Goal: Task Accomplishment & Management: Use online tool/utility

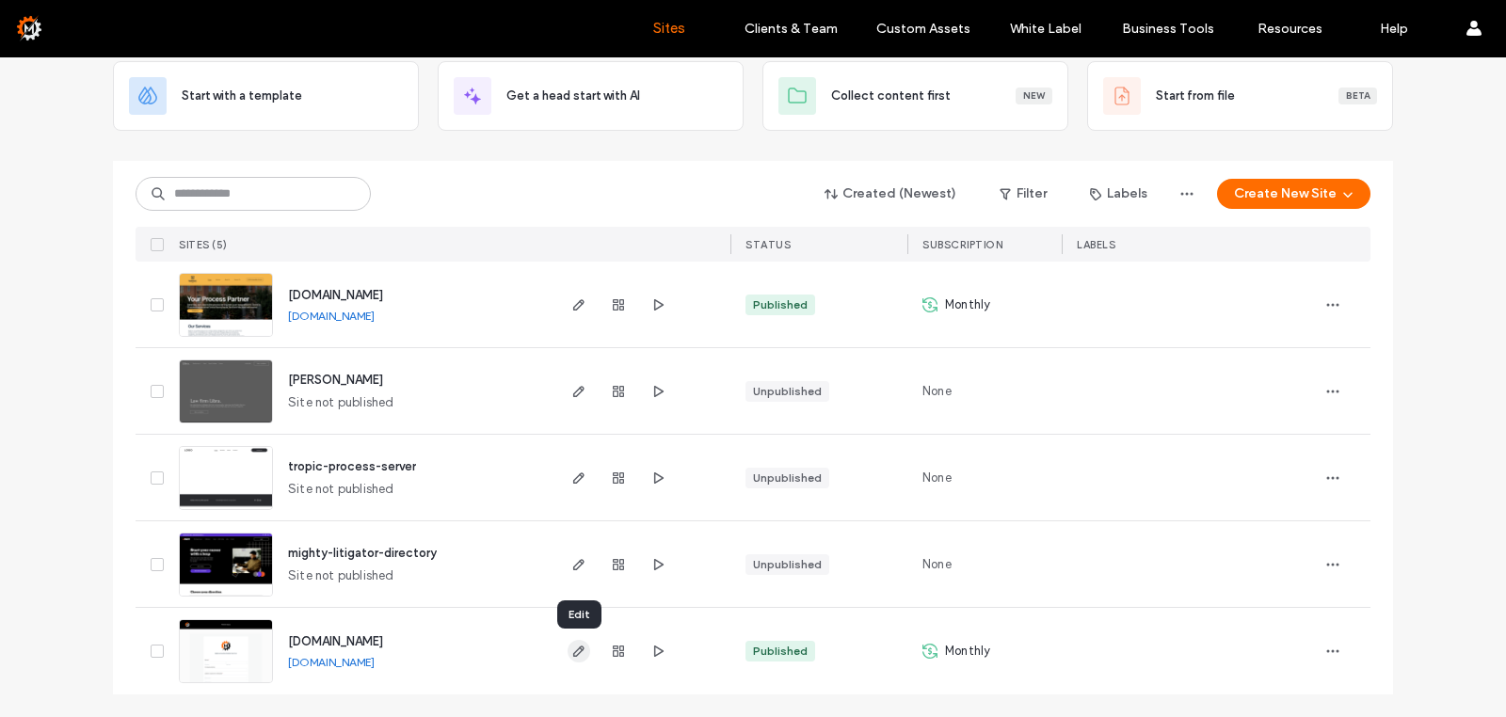
click at [578, 655] on use "button" at bounding box center [578, 651] width 11 height 11
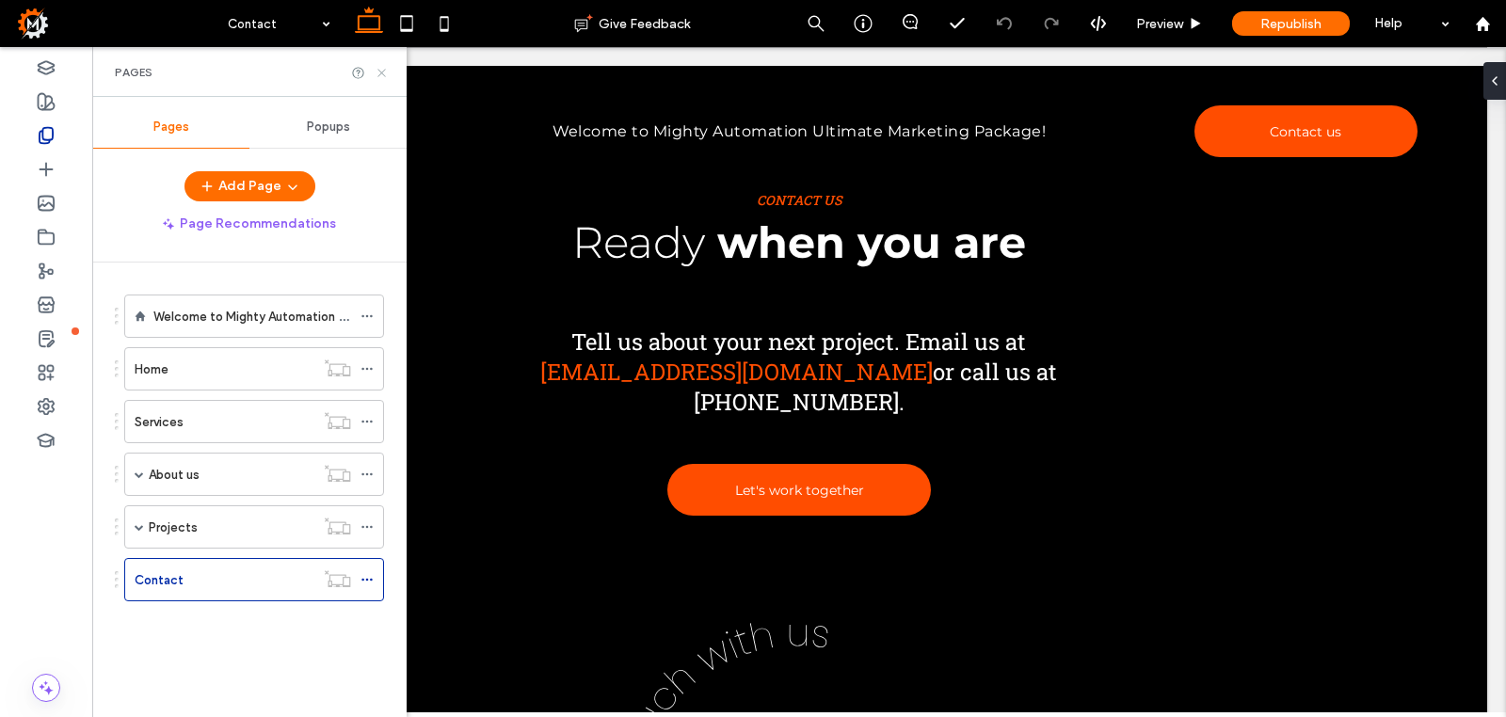
click at [382, 71] on icon at bounding box center [382, 73] width 14 height 14
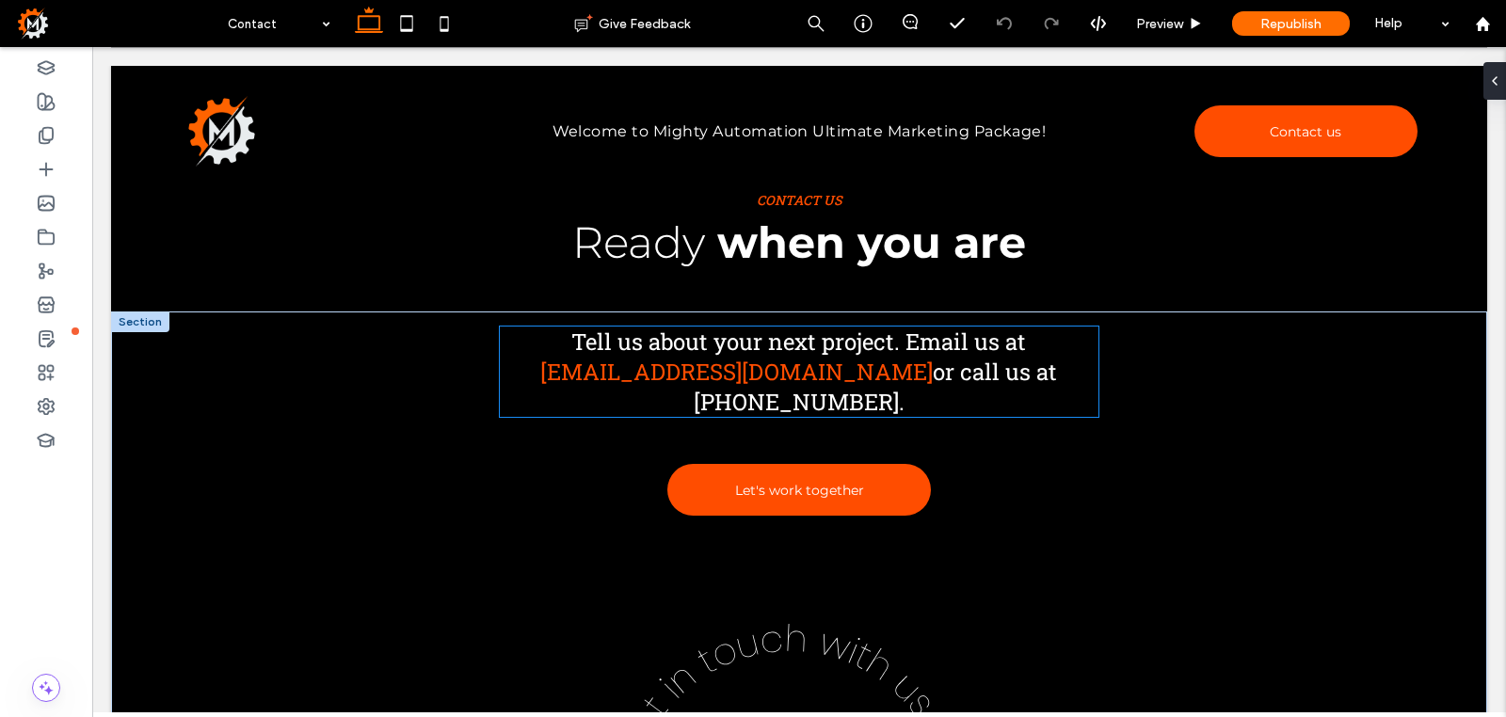
click at [679, 352] on span "Tell us about your next project. Email us at" at bounding box center [798, 342] width 455 height 30
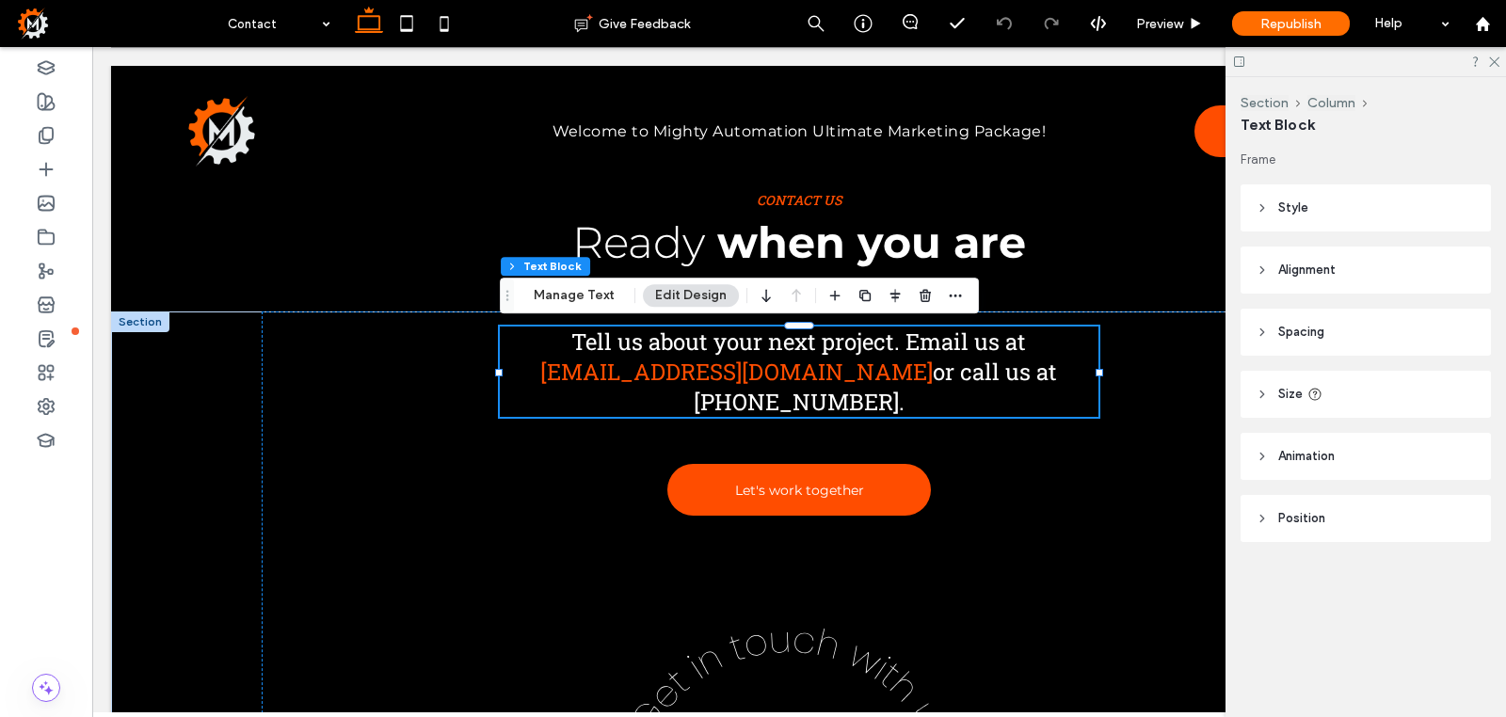
click at [683, 352] on span "Tell us about your next project. Email us at" at bounding box center [798, 342] width 455 height 30
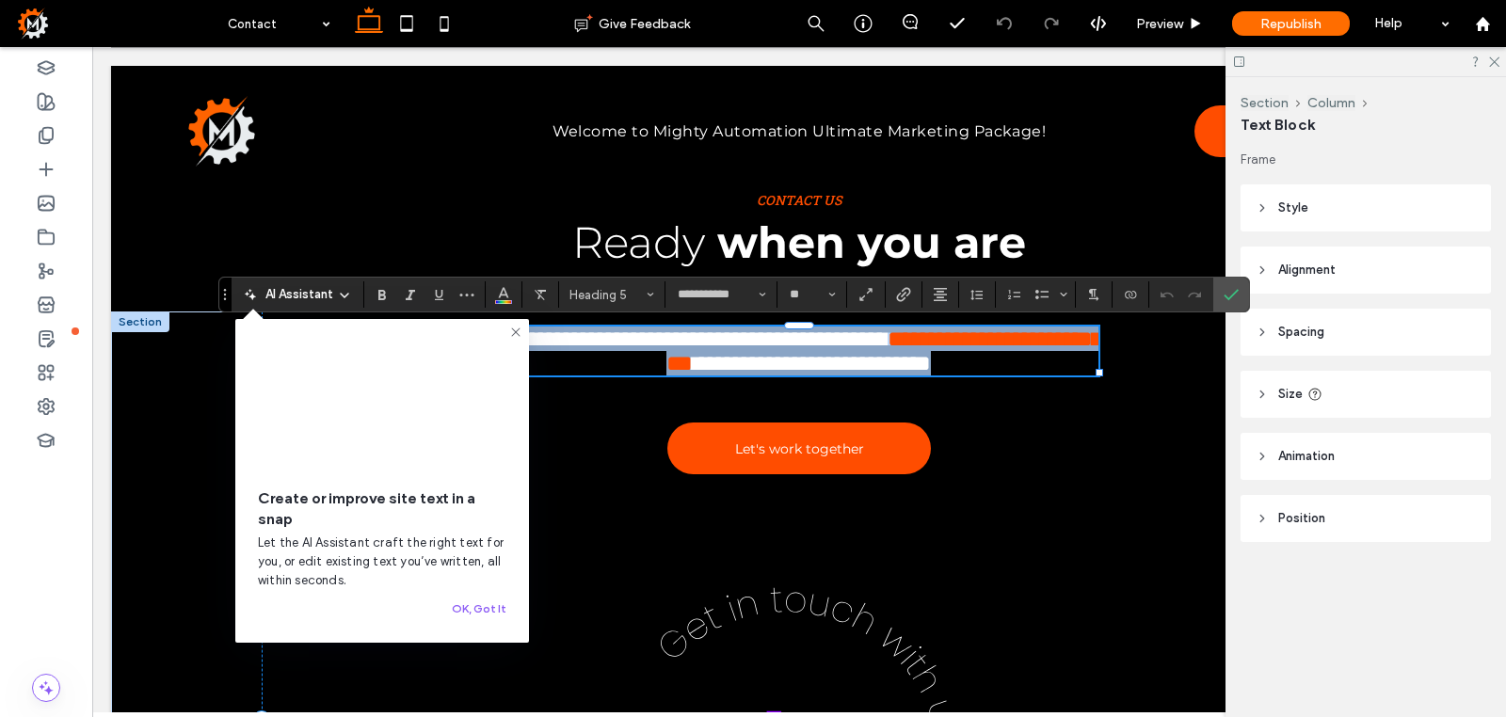
click at [793, 350] on span "**********" at bounding box center [696, 339] width 382 height 23
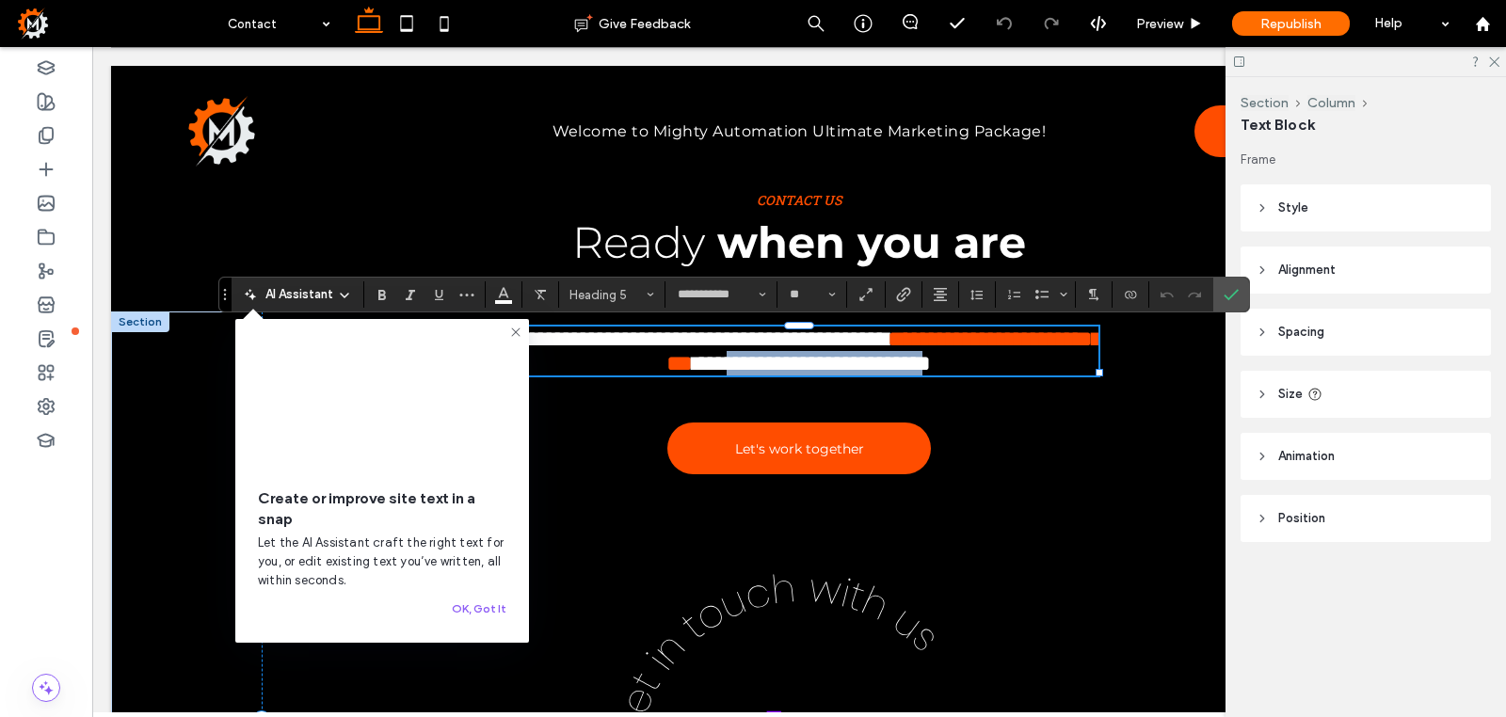
drag, startPoint x: 949, startPoint y: 376, endPoint x: 866, endPoint y: 403, distance: 87.2
click at [866, 375] on span "**********" at bounding box center [812, 363] width 238 height 23
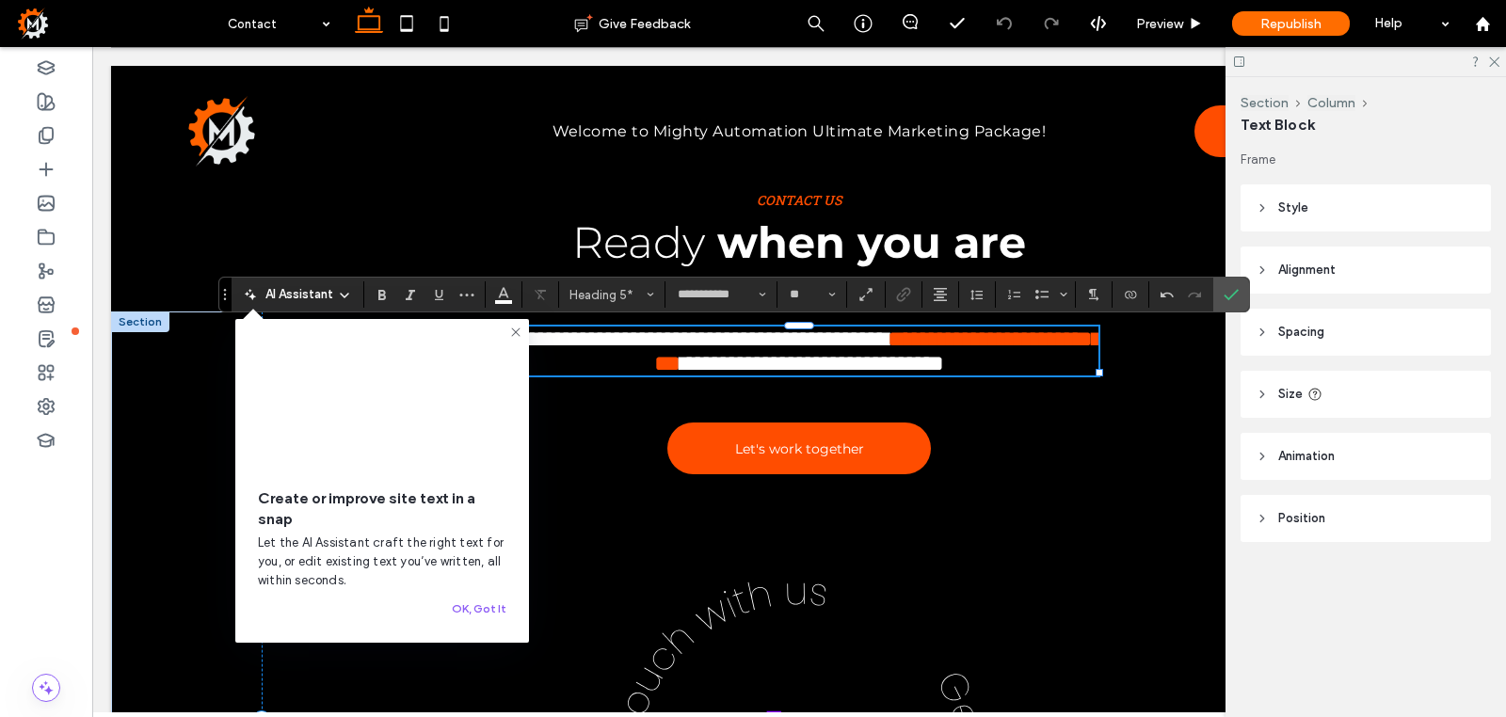
drag, startPoint x: 1280, startPoint y: 297, endPoint x: 1252, endPoint y: 299, distance: 28.3
click at [1239, 297] on icon "Confirm" at bounding box center [1231, 294] width 15 height 15
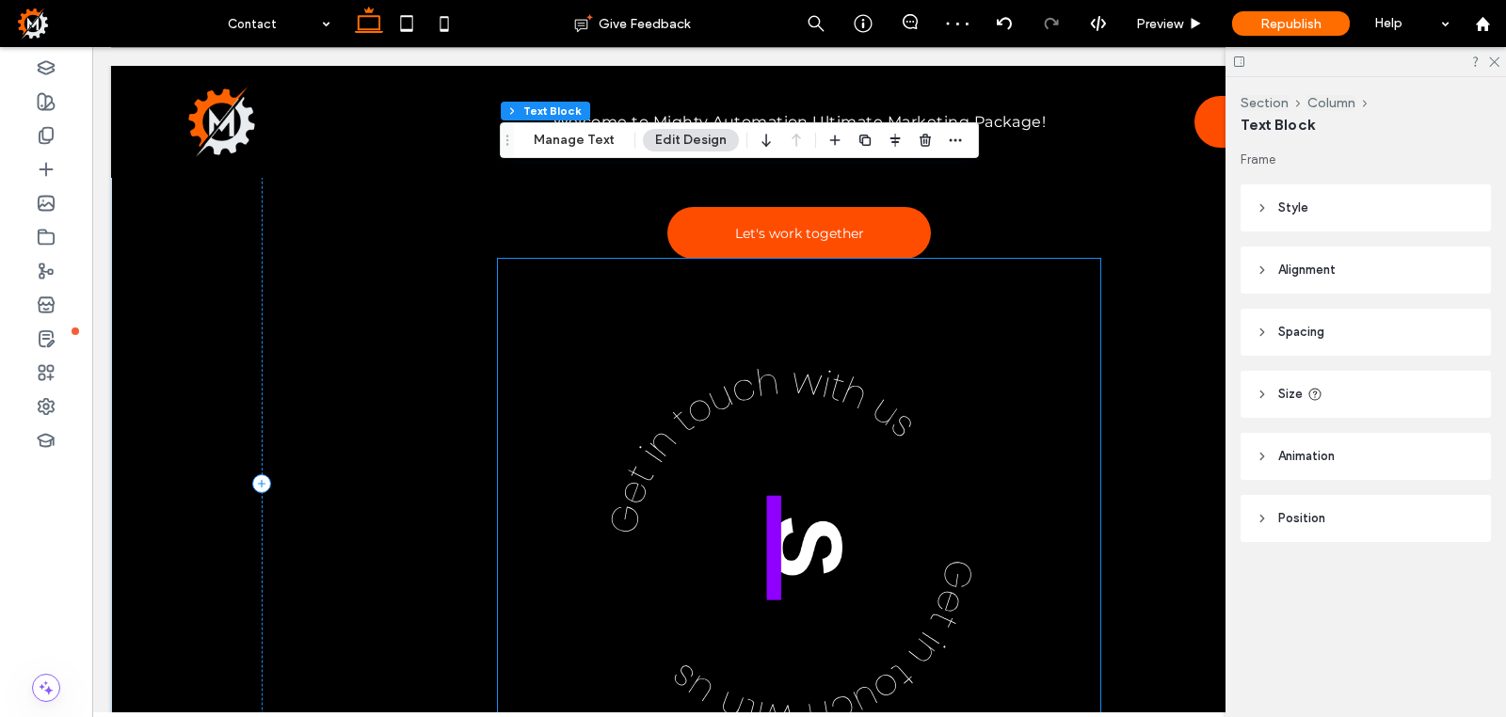
scroll to position [266, 0]
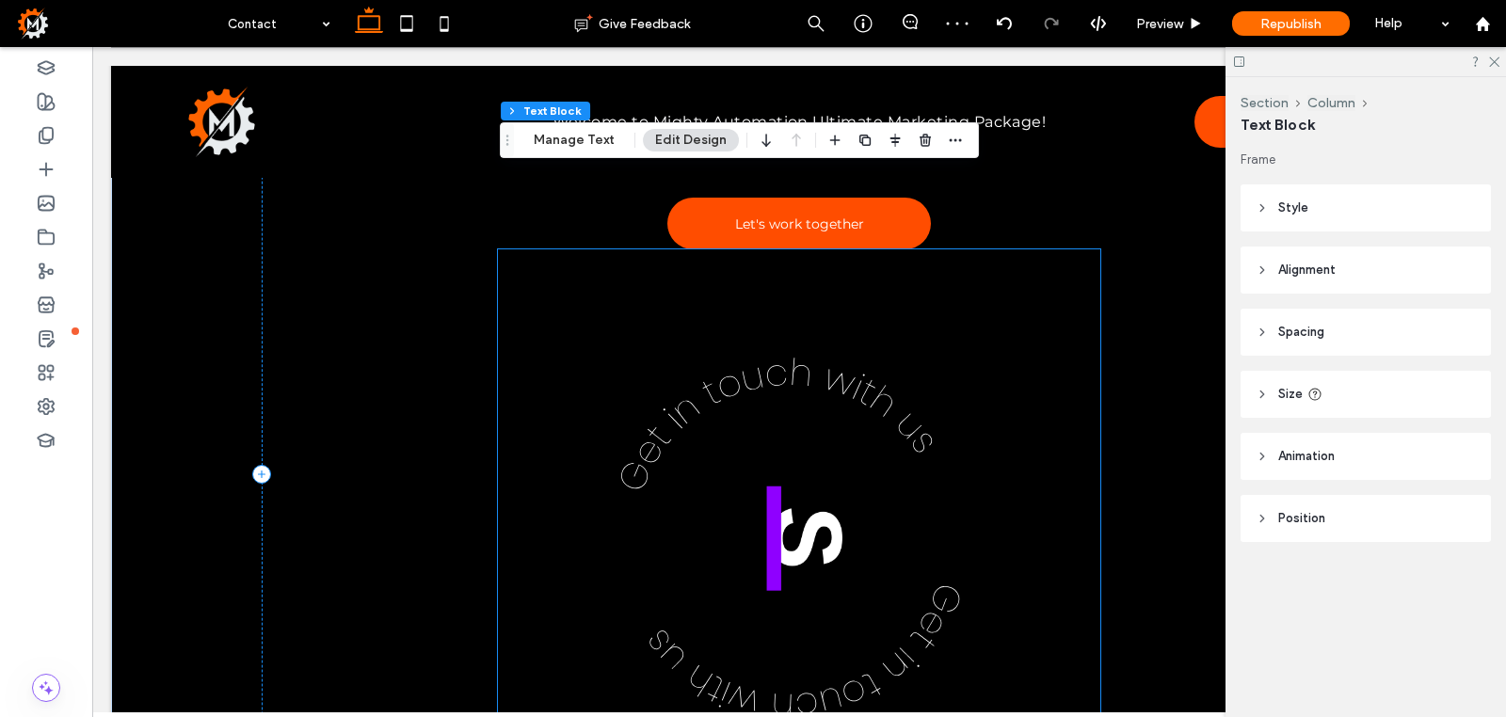
click at [995, 441] on icon at bounding box center [799, 550] width 602 height 602
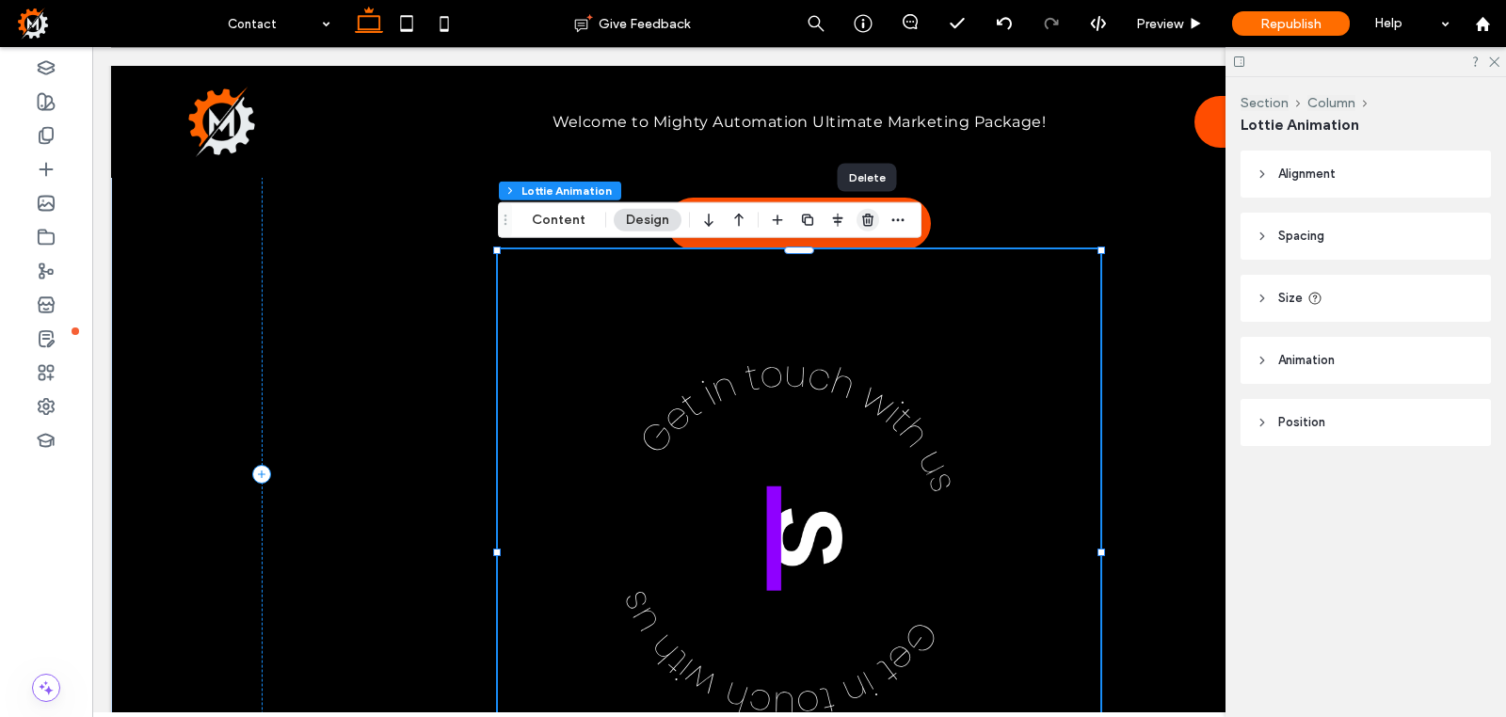
drag, startPoint x: 870, startPoint y: 221, endPoint x: 806, endPoint y: 213, distance: 64.6
click at [870, 221] on use "button" at bounding box center [867, 220] width 11 height 12
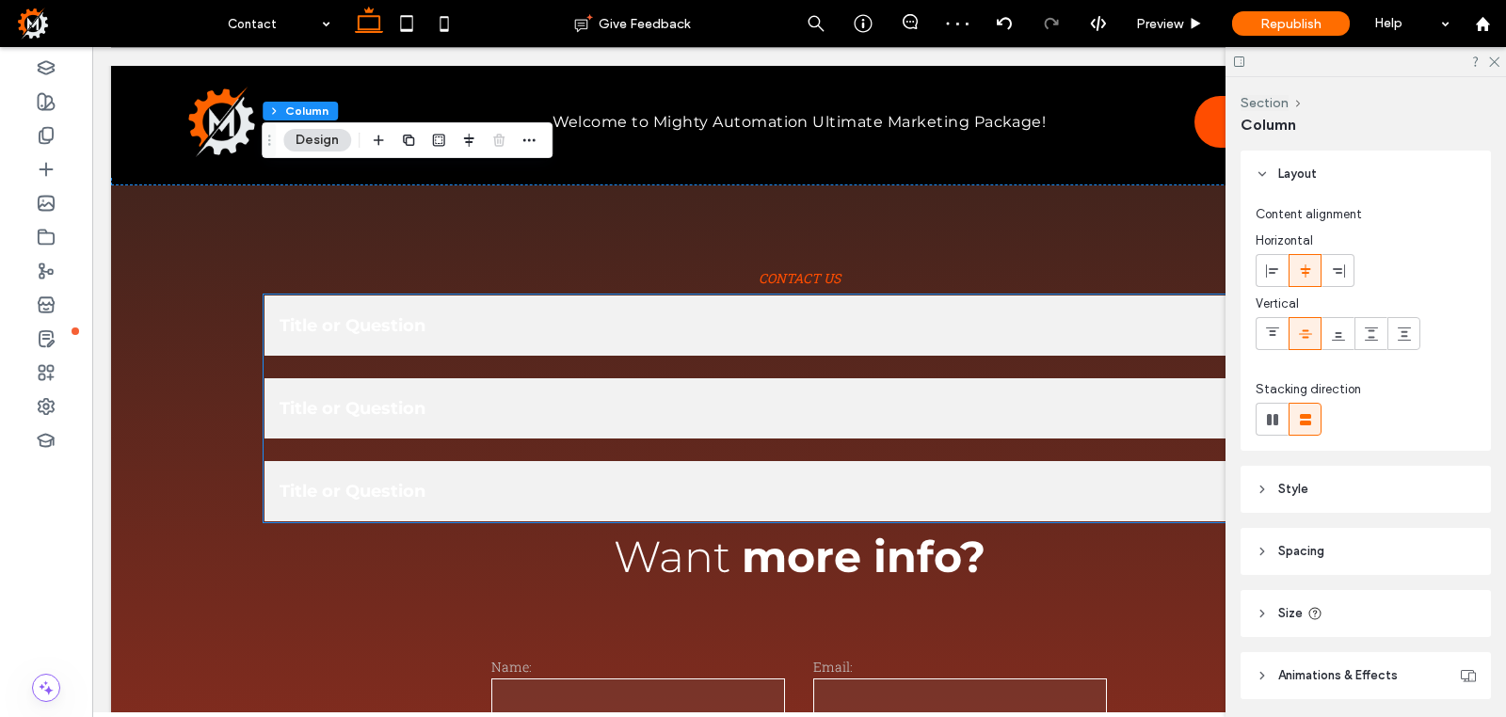
scroll to position [563, 0]
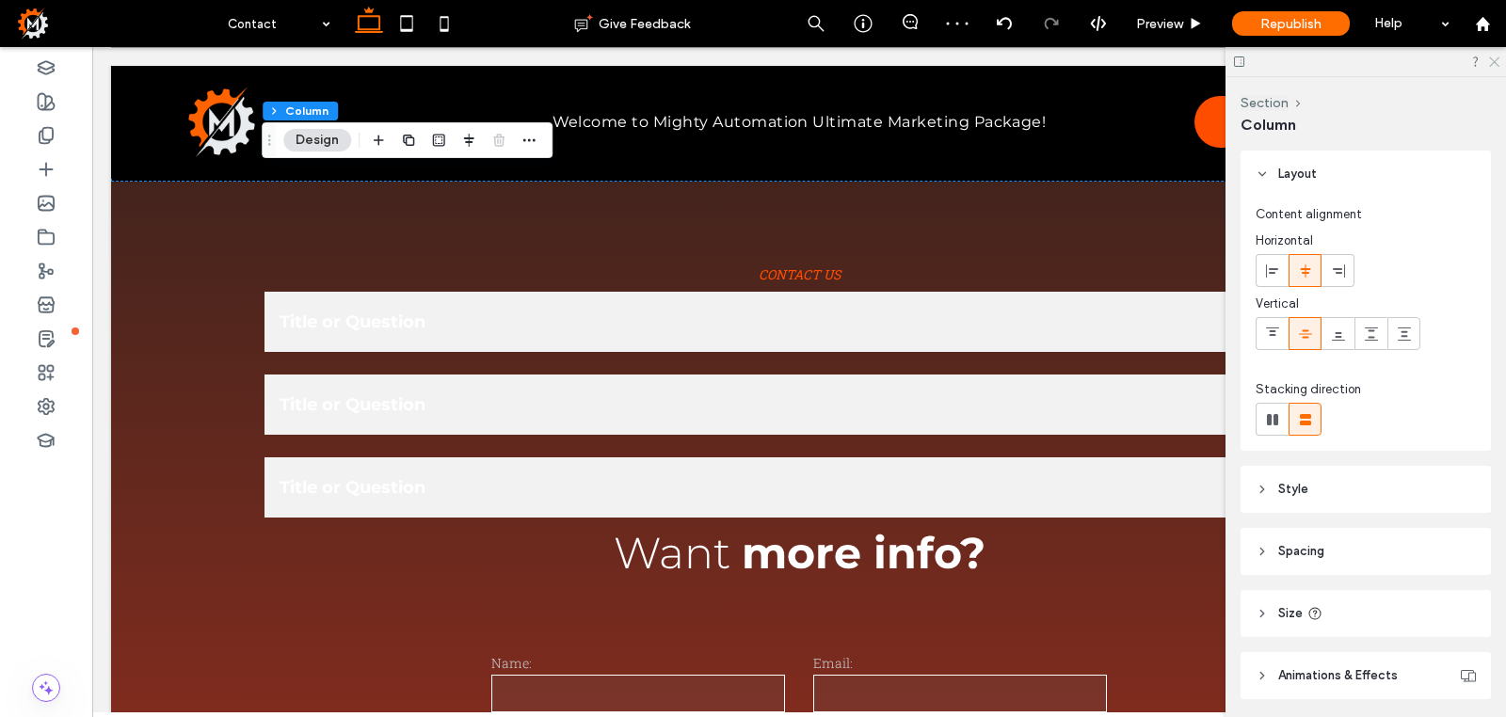
click at [1493, 65] on icon at bounding box center [1493, 61] width 12 height 12
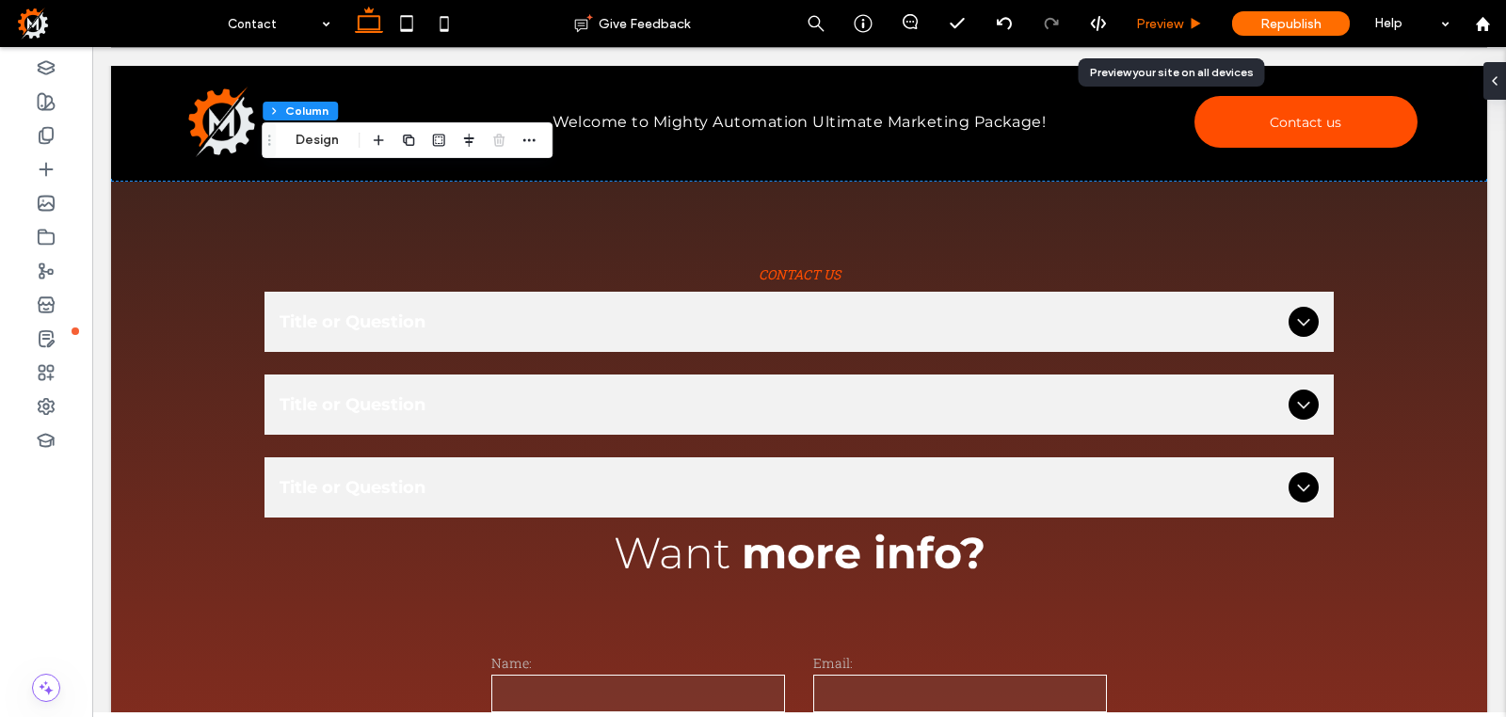
click at [1182, 22] on span "Preview" at bounding box center [1159, 24] width 47 height 16
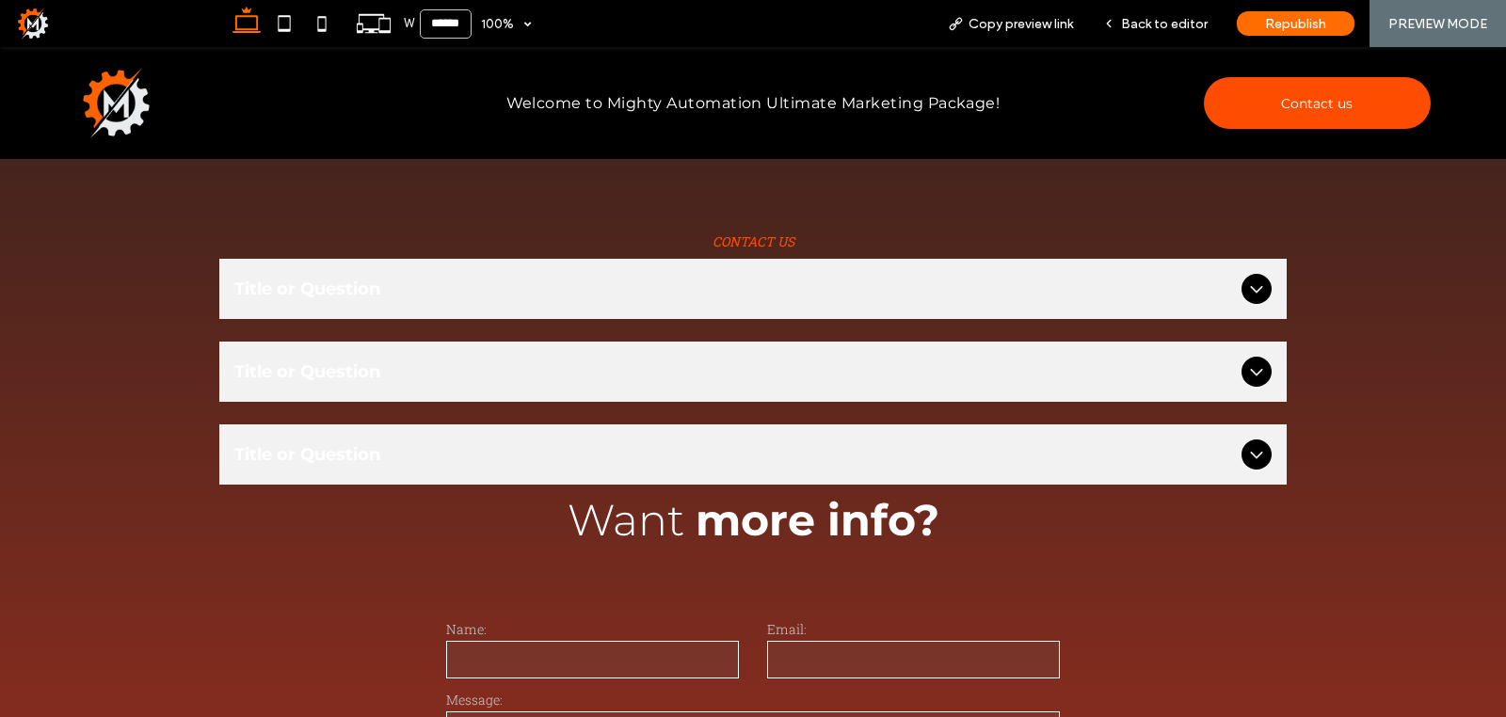
scroll to position [489, 0]
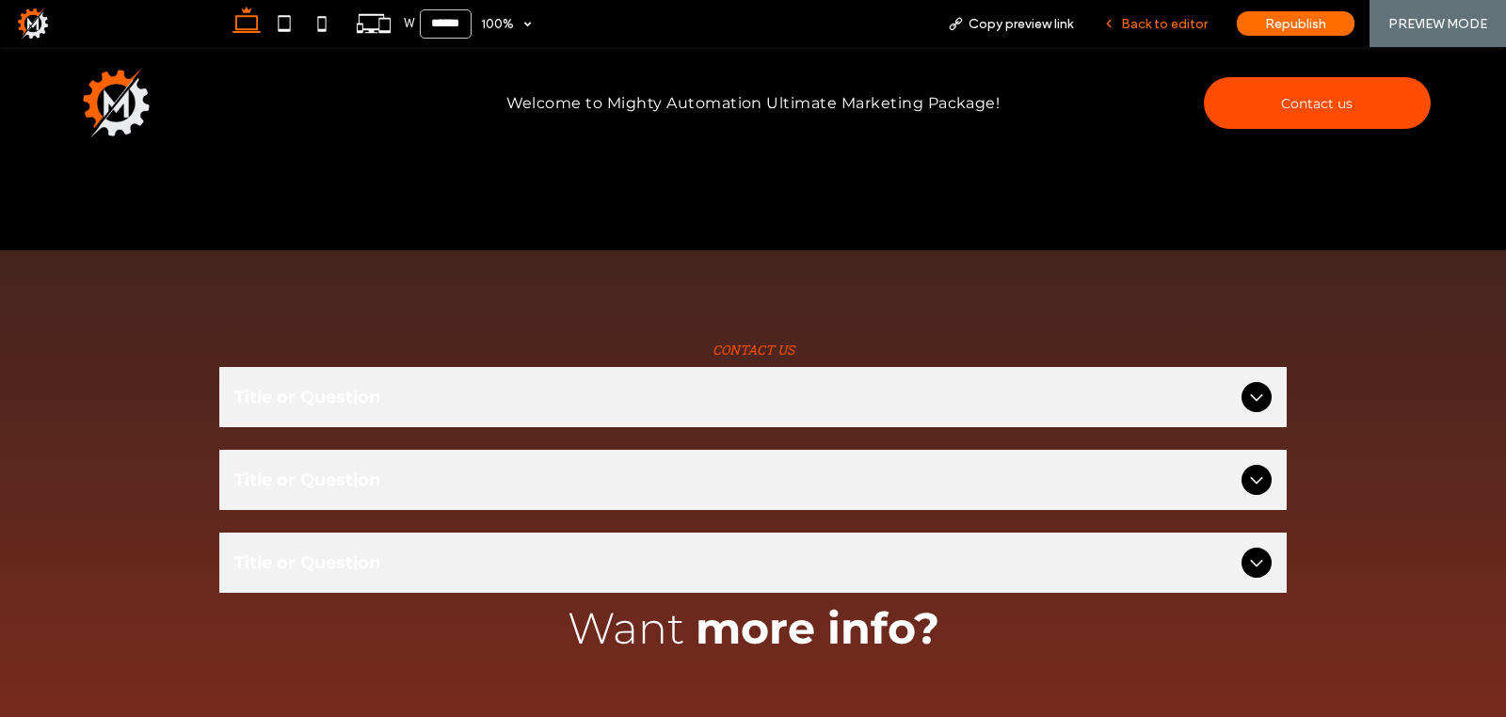
click at [1159, 25] on span "Back to editor" at bounding box center [1164, 24] width 87 height 16
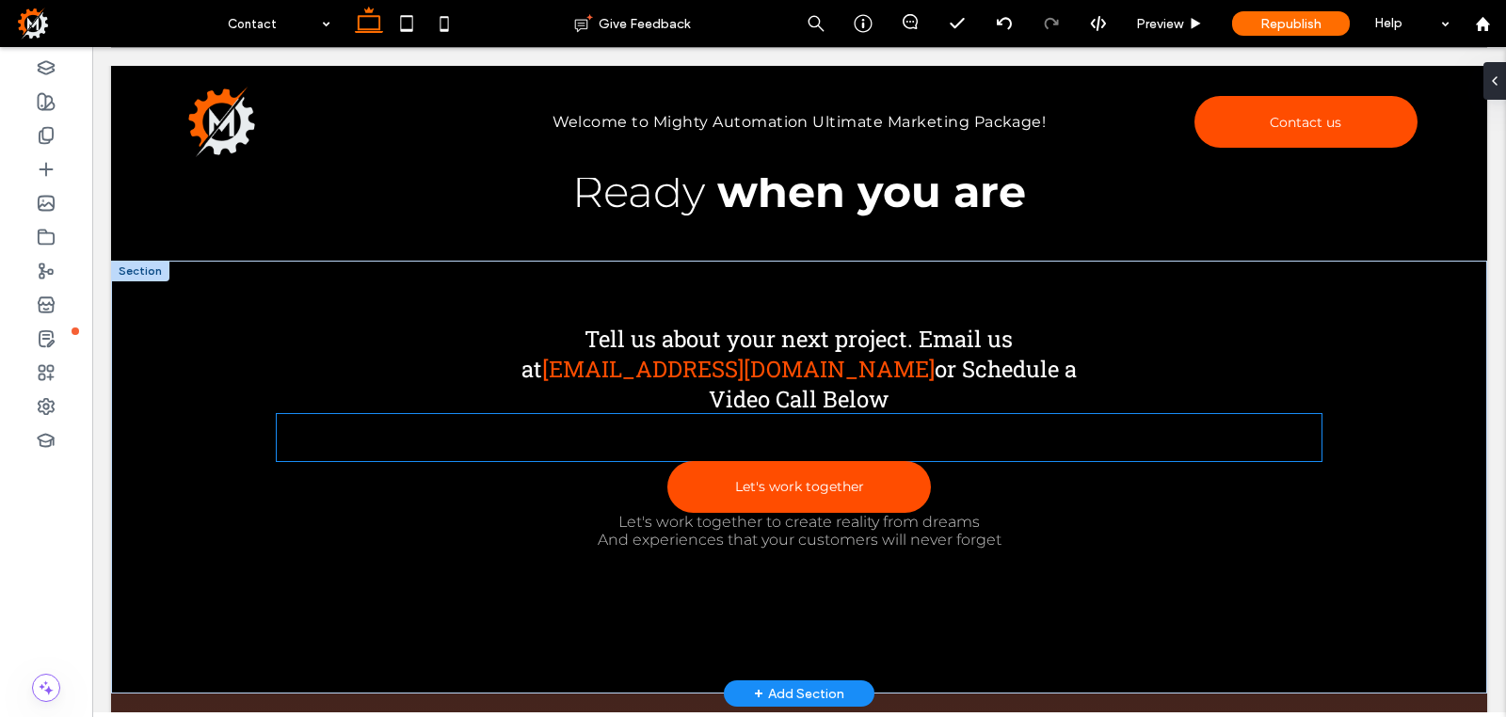
scroll to position [46, 0]
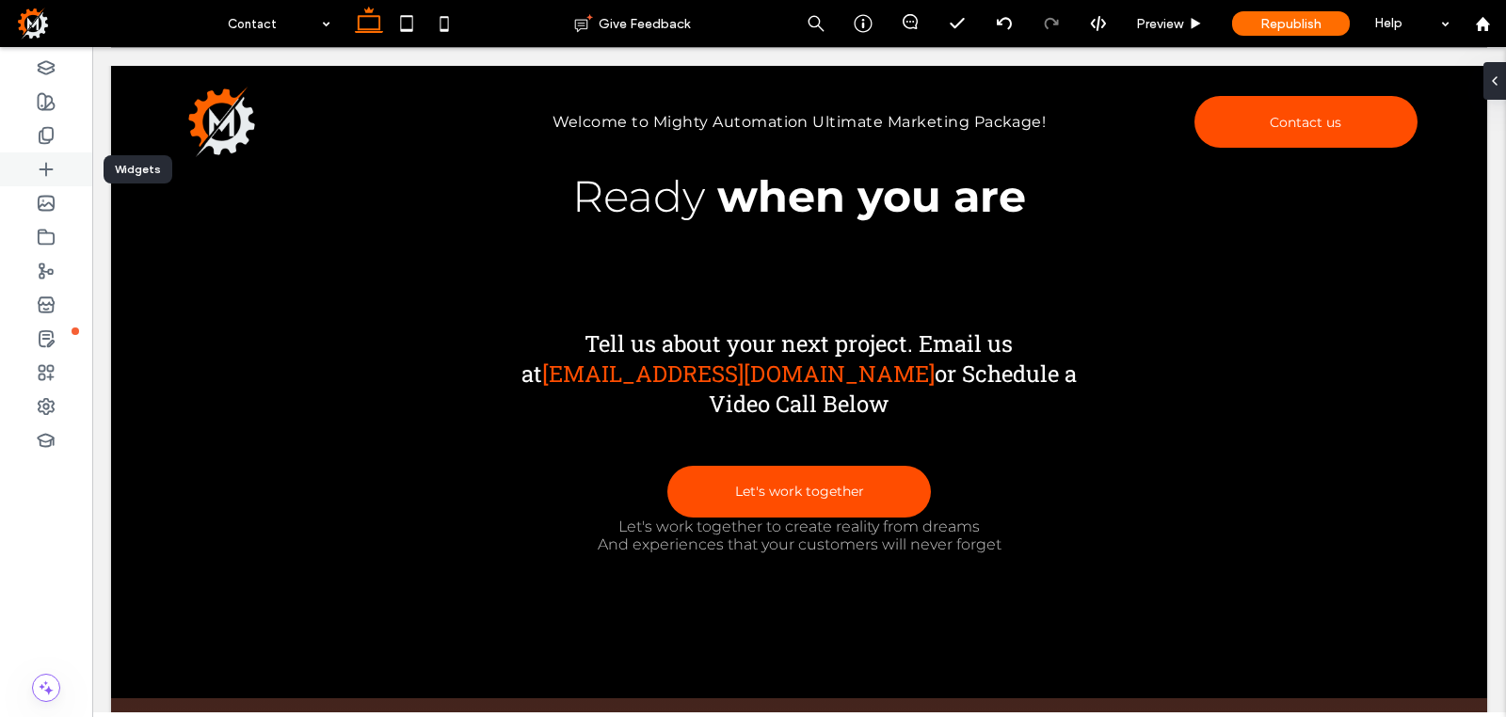
click at [47, 170] on use at bounding box center [46, 169] width 12 height 12
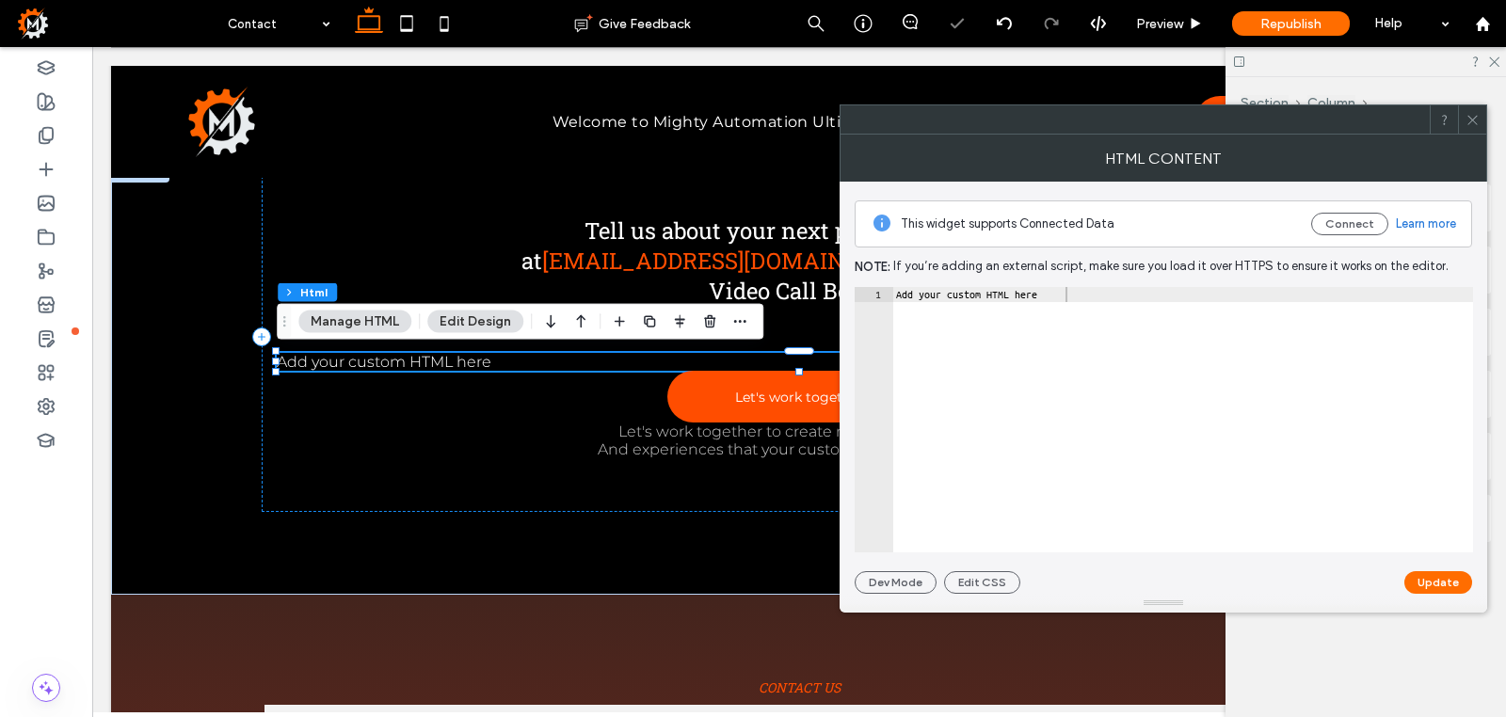
scroll to position [0, 1]
click at [1079, 298] on div "Add your custom HTML here" at bounding box center [1182, 435] width 581 height 296
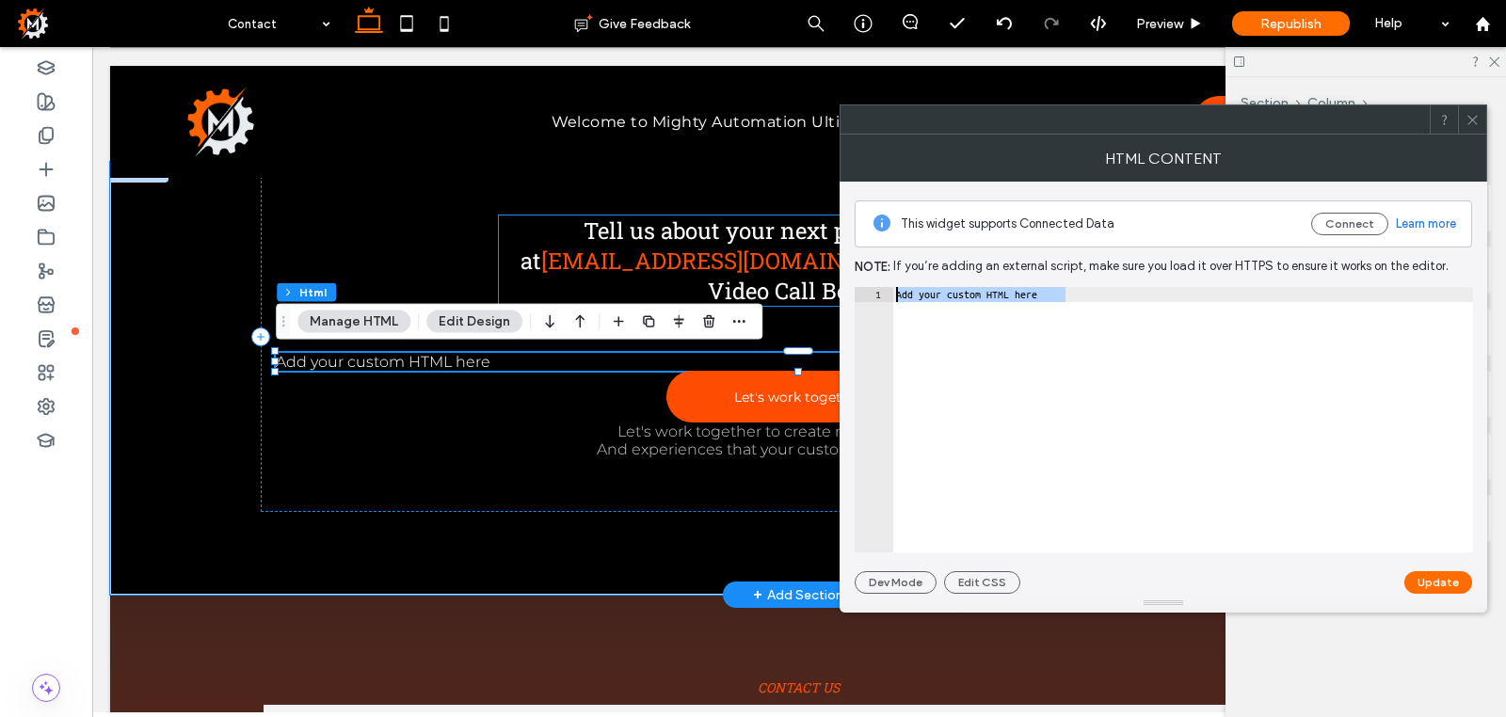
drag, startPoint x: 1170, startPoint y: 345, endPoint x: 784, endPoint y: 295, distance: 389.3
type textarea "**********"
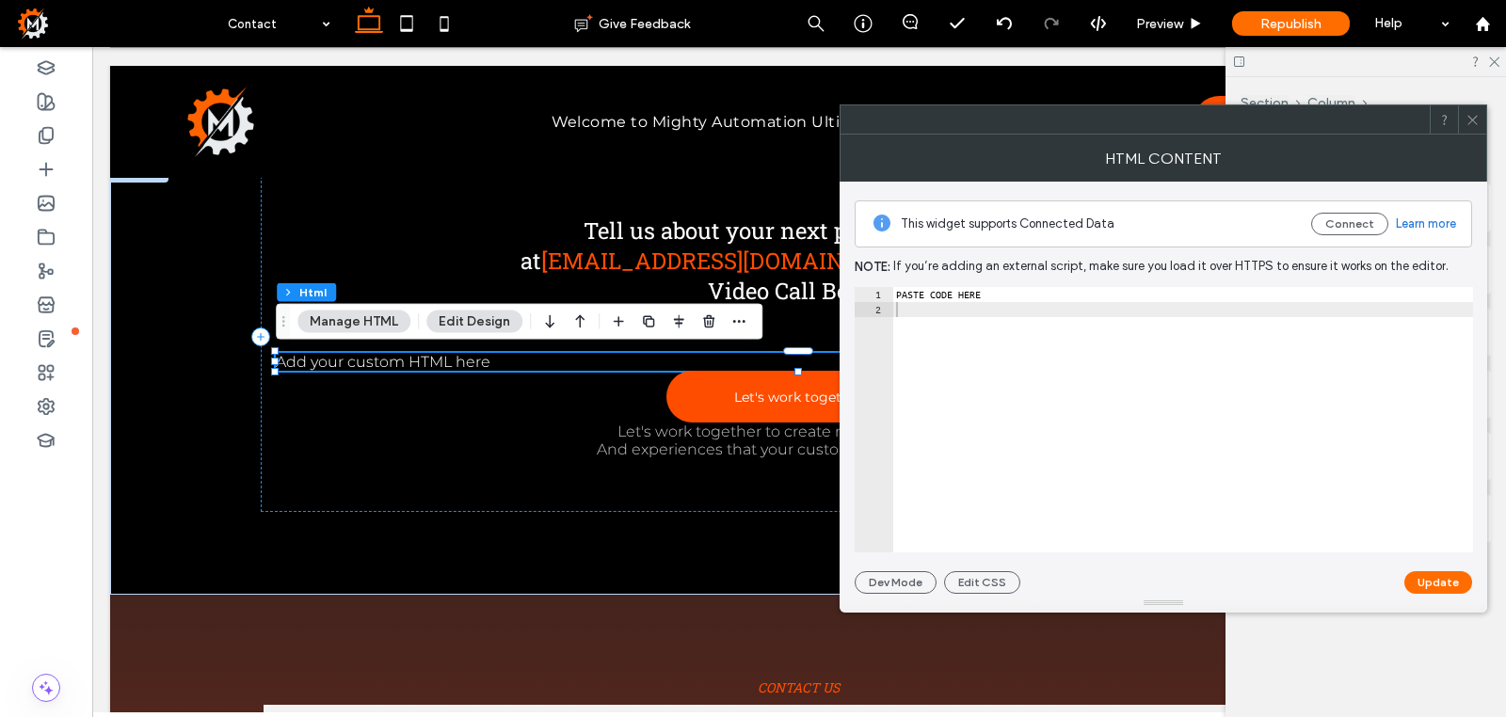
drag, startPoint x: 1448, startPoint y: 585, endPoint x: 1104, endPoint y: 521, distance: 349.7
click at [1448, 585] on button "Update" at bounding box center [1438, 582] width 68 height 23
click at [1472, 120] on use at bounding box center [1471, 119] width 9 height 9
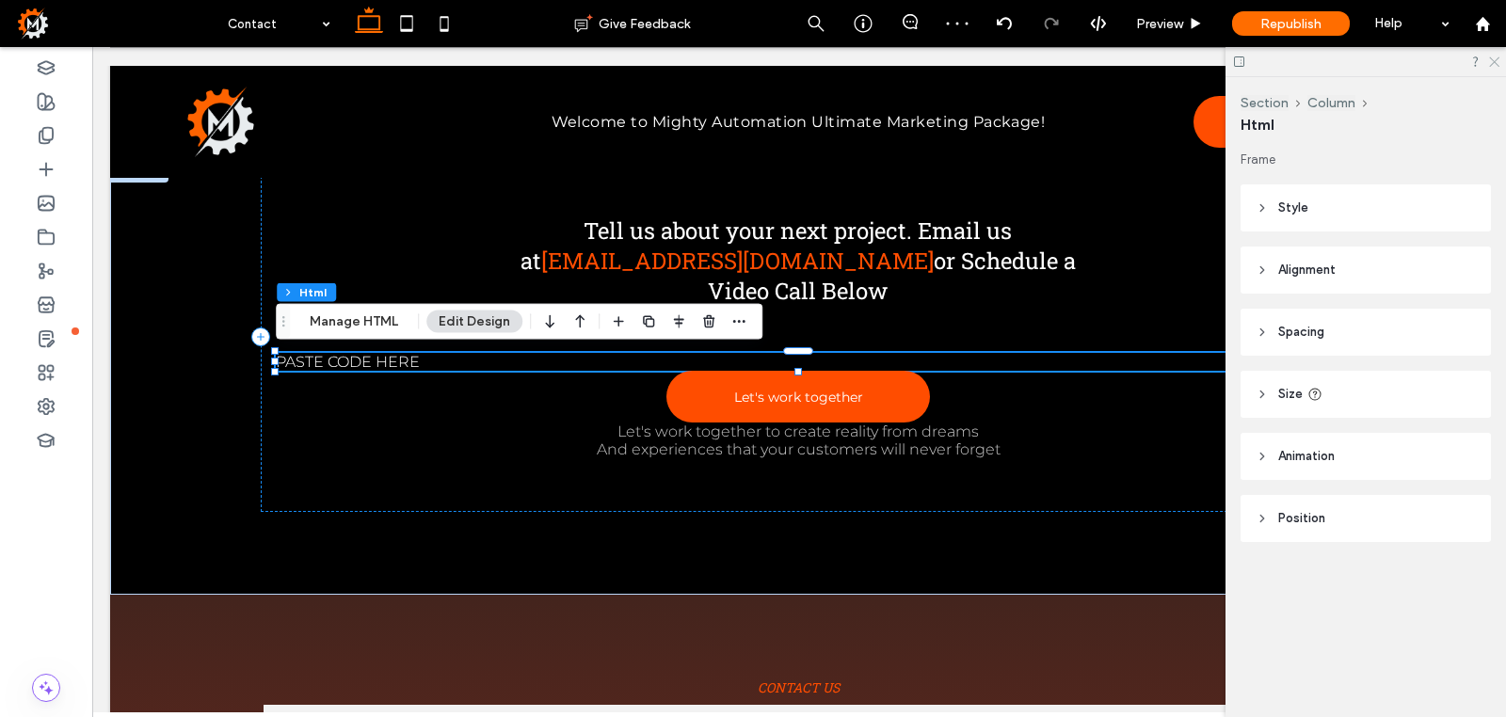
click at [1497, 64] on use at bounding box center [1494, 62] width 10 height 10
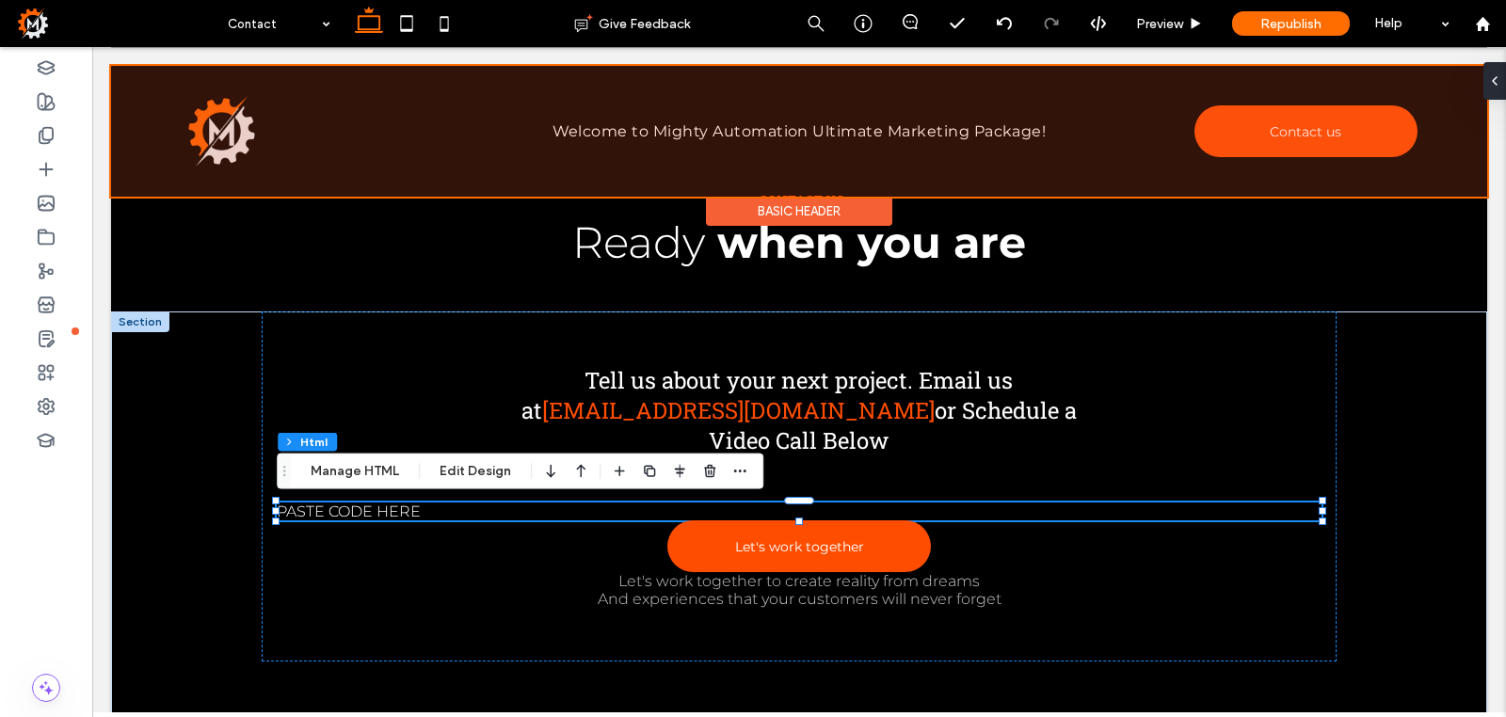
scroll to position [2, 0]
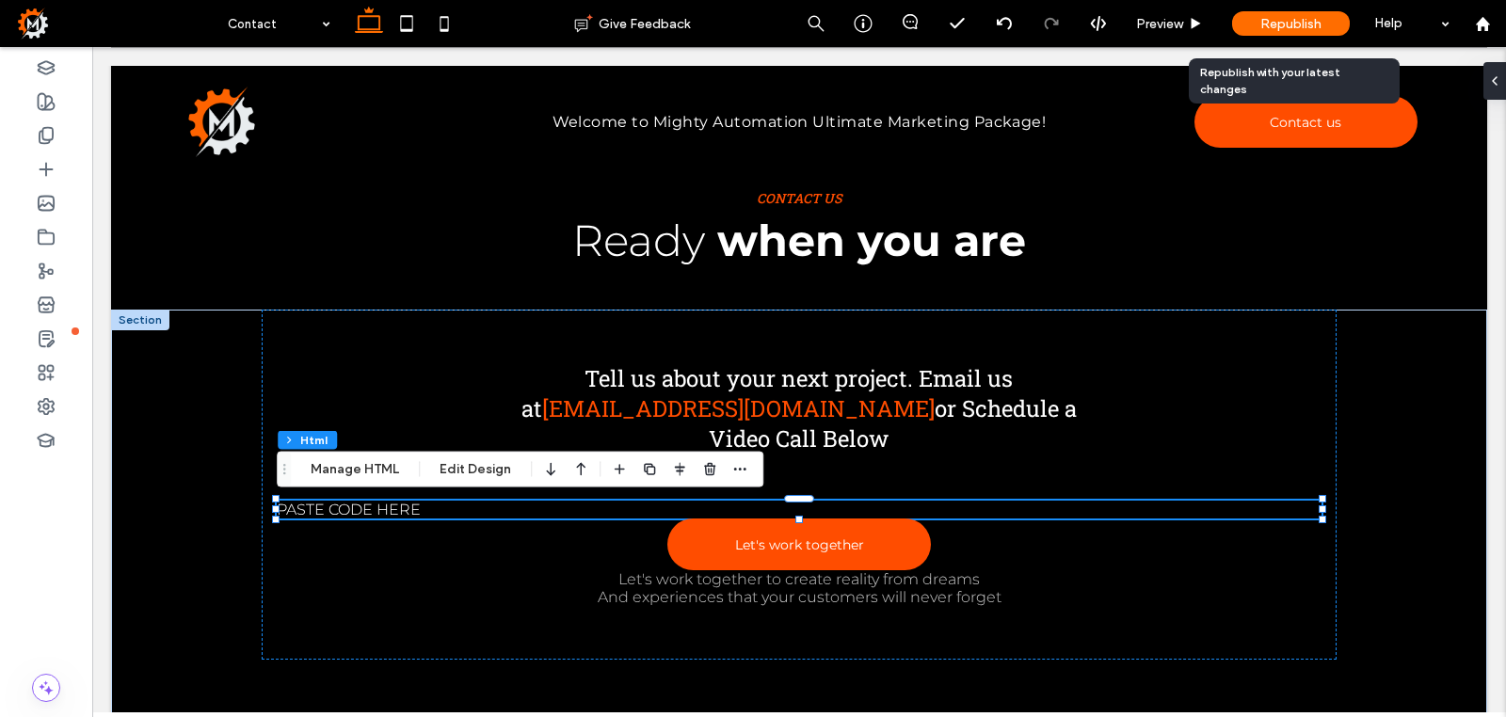
click at [1297, 27] on span "Republish" at bounding box center [1290, 24] width 61 height 16
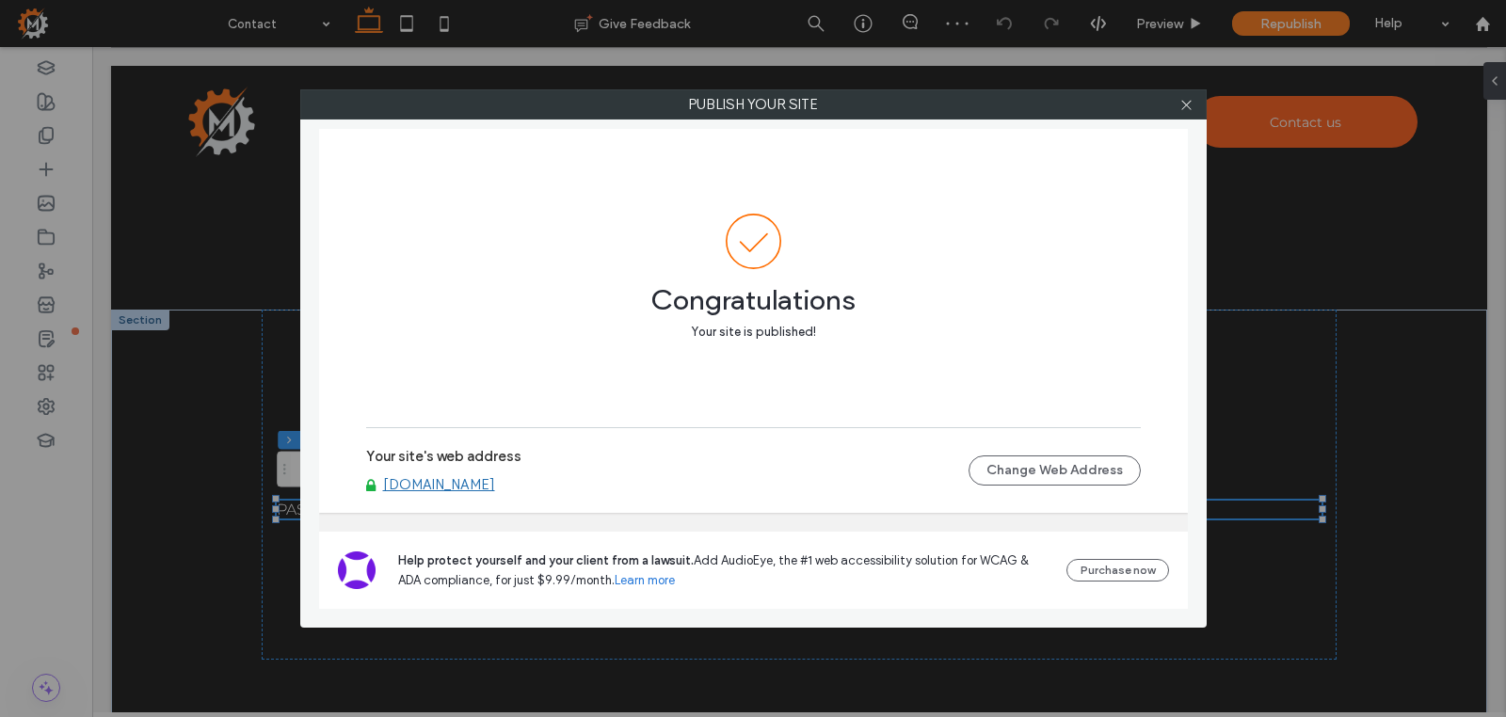
drag, startPoint x: 1188, startPoint y: 105, endPoint x: 1150, endPoint y: 115, distance: 38.8
click at [1188, 105] on icon at bounding box center [1186, 105] width 14 height 14
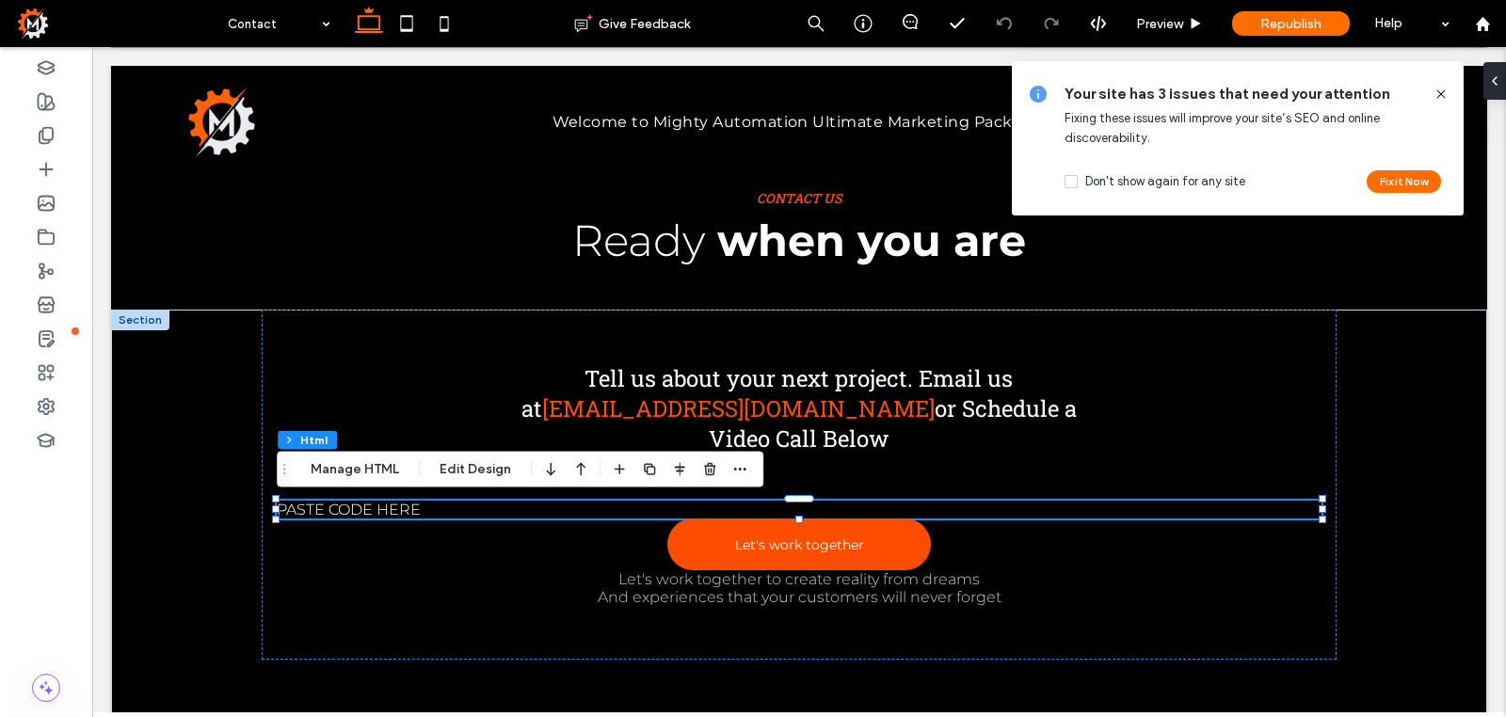
click at [1439, 94] on icon at bounding box center [1441, 94] width 15 height 15
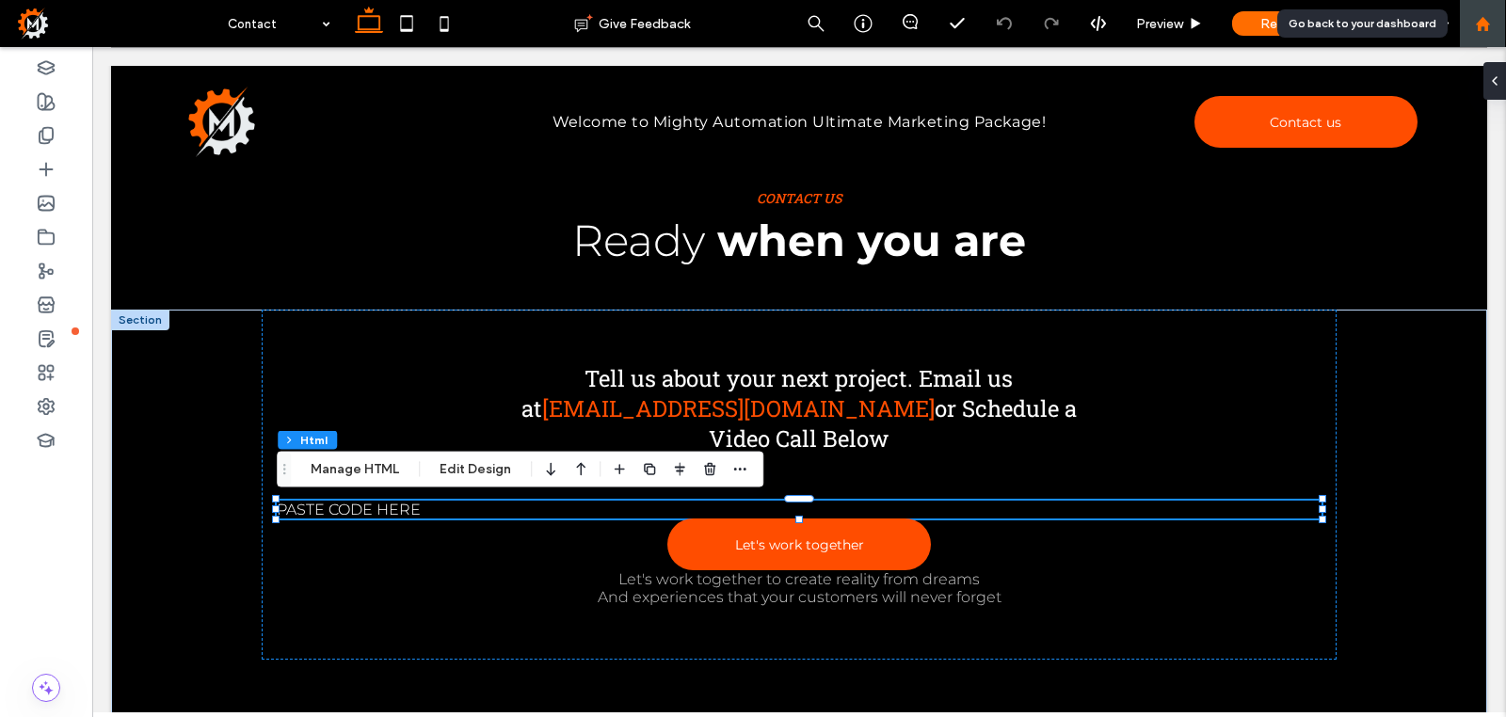
click at [1476, 21] on icon at bounding box center [1483, 24] width 16 height 16
